Goal: Check status: Check status

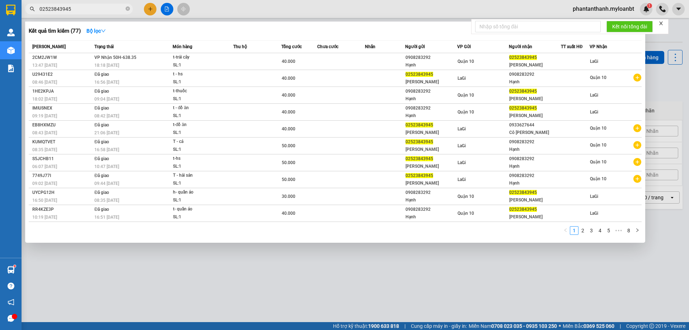
click at [265, 283] on div at bounding box center [344, 165] width 689 height 330
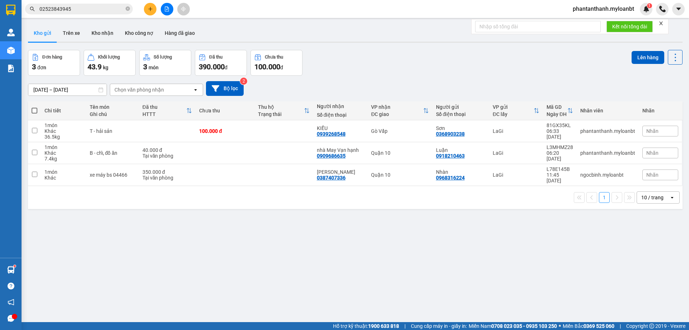
click at [196, 241] on div "ver 1.8.143 Kho gửi Trên xe Kho [PERSON_NAME] công nợ Hàng đã [PERSON_NAME] hàn…" at bounding box center [355, 187] width 661 height 330
click at [186, 236] on div "ver 1.8.143 Kho gửi Trên xe Kho [PERSON_NAME] công nợ Hàng đã [PERSON_NAME] hàn…" at bounding box center [355, 187] width 661 height 330
click at [205, 217] on div "ver 1.8.143 Kho gửi Trên xe Kho [PERSON_NAME] công nợ Hàng đã [PERSON_NAME] hàn…" at bounding box center [355, 187] width 661 height 330
click at [186, 229] on div "ver 1.8.143 Kho gửi Trên xe Kho [PERSON_NAME] công nợ Hàng đã [PERSON_NAME] hàn…" at bounding box center [355, 187] width 661 height 330
click at [201, 221] on div "ver 1.8.143 Kho gửi Trên xe Kho [PERSON_NAME] công nợ Hàng đã [PERSON_NAME] hàn…" at bounding box center [355, 187] width 661 height 330
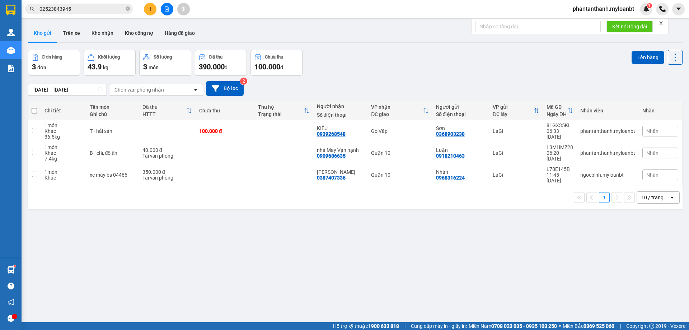
click at [181, 237] on div "ver 1.8.143 Kho gửi Trên xe Kho [PERSON_NAME] công nợ Hàng đã [PERSON_NAME] hàn…" at bounding box center [355, 187] width 661 height 330
click at [201, 225] on div "ver 1.8.143 Kho gửi Trên xe Kho [PERSON_NAME] công nợ Hàng đã [PERSON_NAME] hàn…" at bounding box center [355, 187] width 661 height 330
click at [173, 242] on div "ver 1.8.143 Kho gửi Trên xe Kho [PERSON_NAME] công nợ Hàng đã [PERSON_NAME] hàn…" at bounding box center [355, 187] width 661 height 330
click at [416, 75] on div "Đơn hàng 3 đơn [PERSON_NAME] 43.9 kg Số [PERSON_NAME] 3 món Đã thu 390.000 [PER…" at bounding box center [355, 63] width 655 height 26
click at [327, 61] on div "Đơn hàng 3 đơn [PERSON_NAME] 43.9 kg Số [PERSON_NAME] 3 món Đã thu 390.000 [PER…" at bounding box center [355, 63] width 655 height 26
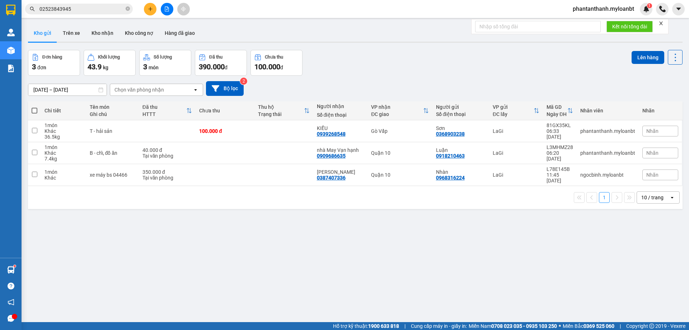
click at [311, 59] on div "Đơn hàng 3 đơn [PERSON_NAME] 43.9 kg Số [PERSON_NAME] 3 món Đã thu 390.000 [PER…" at bounding box center [355, 63] width 655 height 26
click at [84, 6] on input "02523843945" at bounding box center [81, 9] width 85 height 8
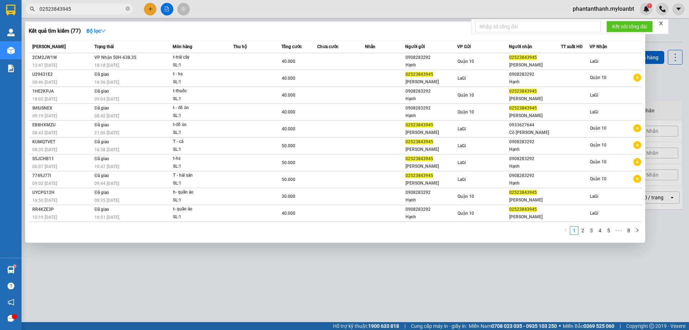
click at [84, 6] on input "02523843945" at bounding box center [81, 9] width 85 height 8
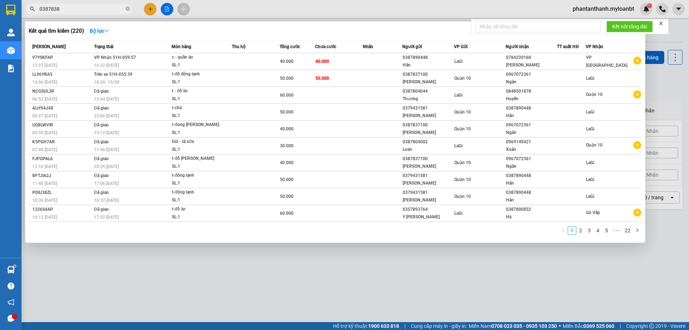
type input "03878383"
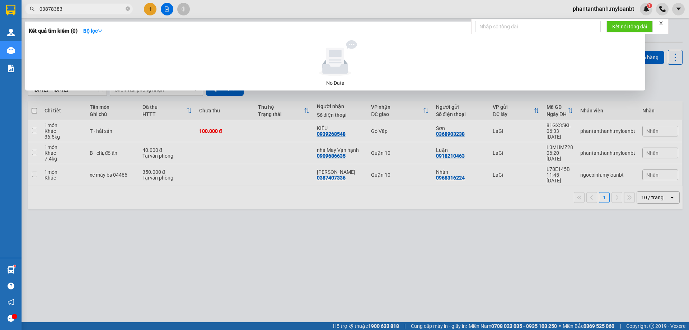
click at [62, 10] on input "03878383" at bounding box center [81, 9] width 85 height 8
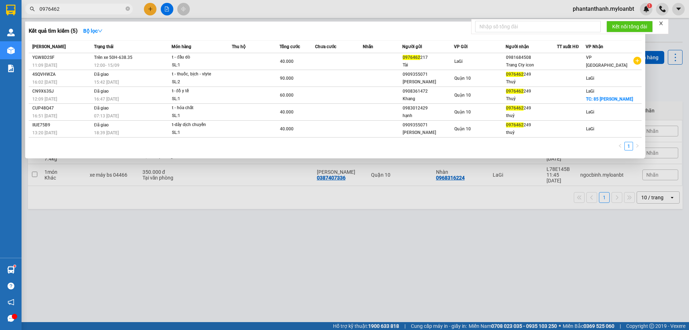
click at [66, 10] on input "0976462" at bounding box center [81, 9] width 85 height 8
type input "0976462"
click at [224, 224] on div at bounding box center [344, 165] width 689 height 330
click at [128, 8] on icon "close-circle" at bounding box center [128, 8] width 4 height 4
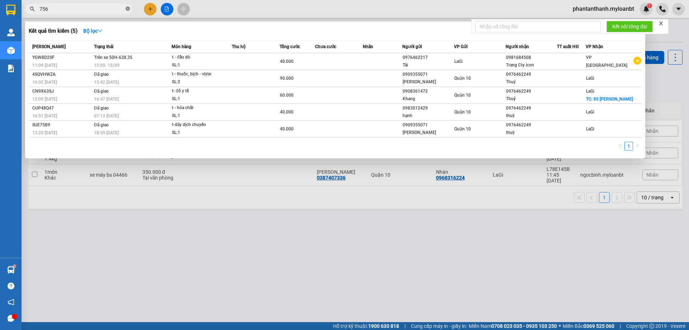
type input "7568"
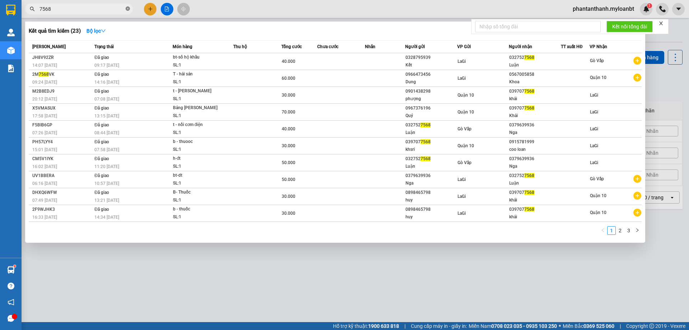
click at [128, 8] on icon "close-circle" at bounding box center [128, 8] width 4 height 4
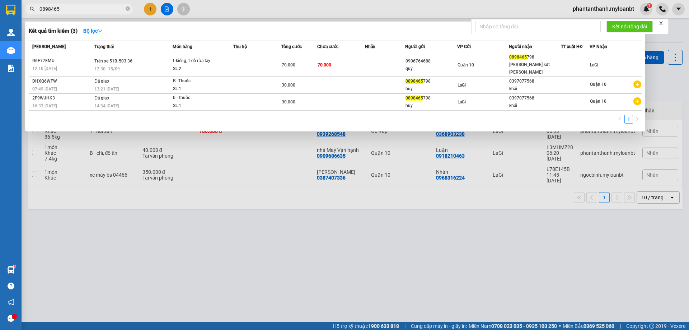
type input "0898465"
